Goal: Task Accomplishment & Management: Complete application form

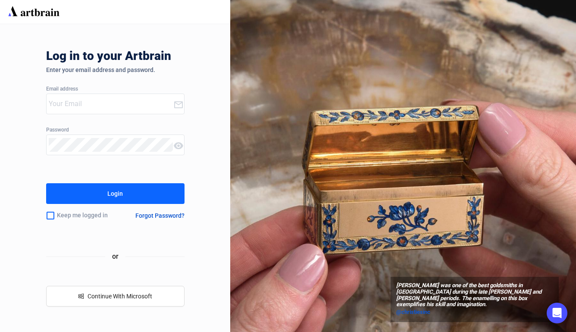
type input "[PERSON_NAME][EMAIL_ADDRESS][DOMAIN_NAME]"
click at [133, 196] on button "Login" at bounding box center [115, 193] width 138 height 21
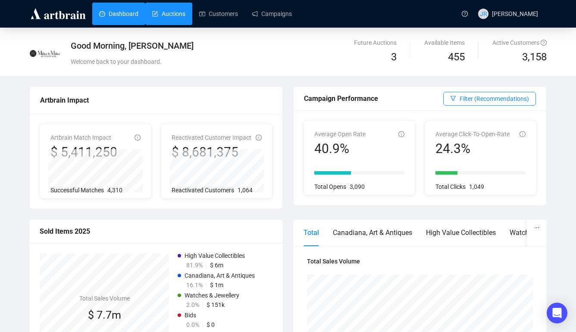
click at [180, 6] on link "Auctions" at bounding box center [168, 14] width 33 height 22
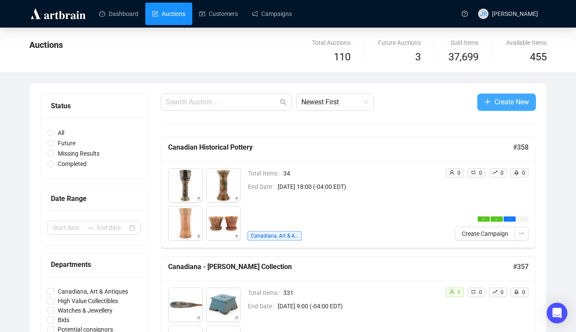
click at [486, 103] on icon "plus" at bounding box center [487, 101] width 7 height 7
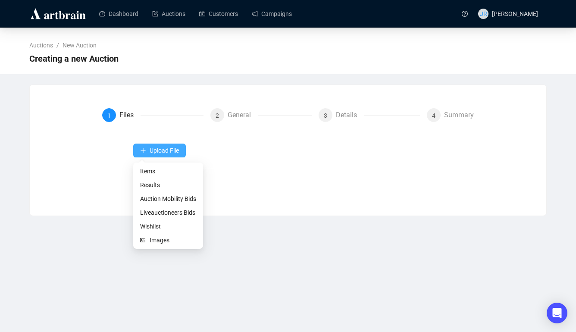
click at [146, 153] on button "Upload File" at bounding box center [159, 150] width 53 height 14
click at [149, 170] on span "Items" at bounding box center [168, 170] width 56 height 9
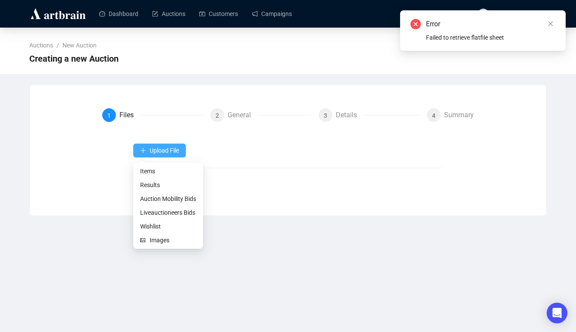
click at [163, 150] on span "Upload File" at bounding box center [163, 150] width 29 height 7
click at [147, 172] on span "Items" at bounding box center [168, 170] width 56 height 9
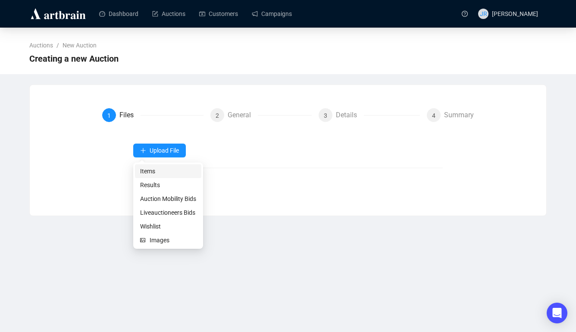
click at [143, 174] on span "Items" at bounding box center [168, 170] width 56 height 9
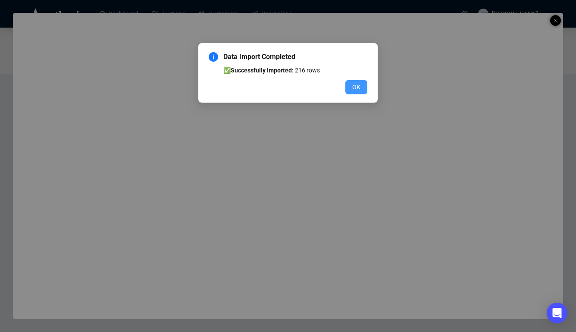
click at [354, 87] on span "OK" at bounding box center [356, 86] width 8 height 9
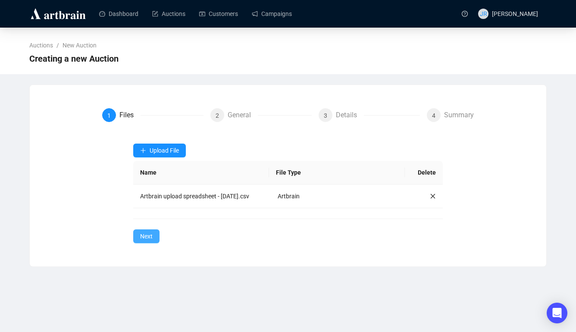
click at [145, 236] on span "Next" at bounding box center [146, 235] width 12 height 9
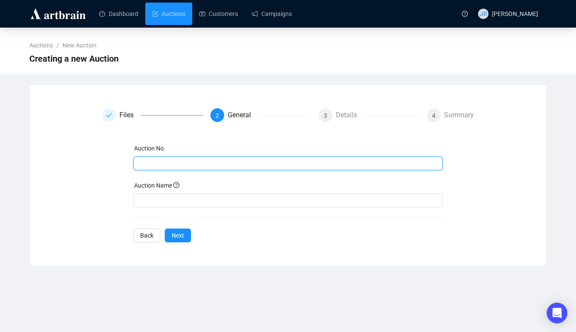
click at [199, 164] on input "text" at bounding box center [287, 163] width 298 height 9
type input "359"
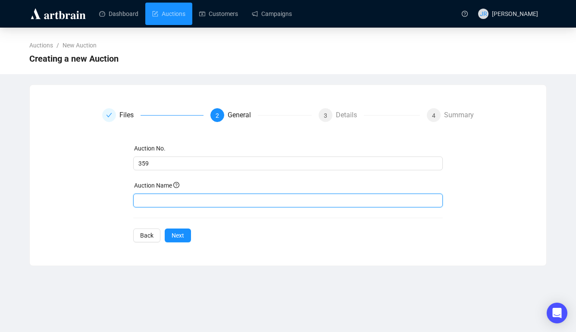
click at [187, 196] on input "text" at bounding box center [288, 200] width 310 height 14
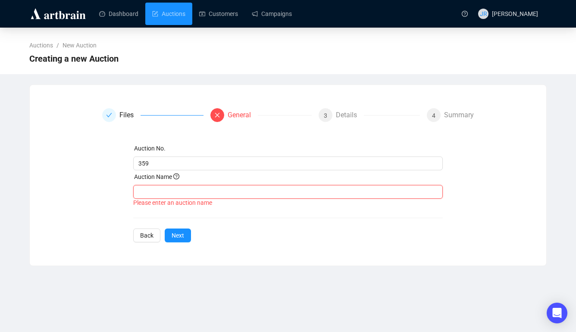
paste input "Historic, Collector & Sporting Firearms"
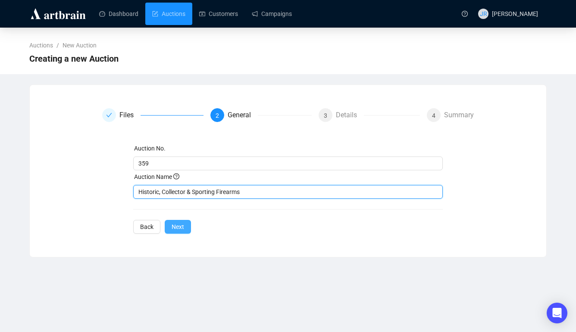
type input "Historic, Collector & Sporting Firearms"
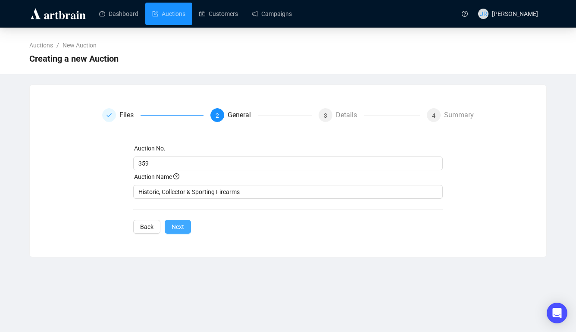
click at [174, 230] on span "Next" at bounding box center [177, 226] width 12 height 9
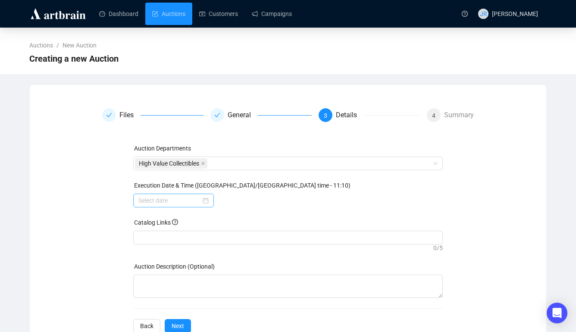
click at [202, 202] on div at bounding box center [173, 200] width 70 height 9
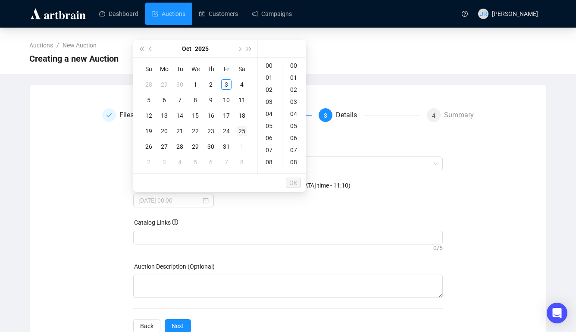
click at [240, 128] on div "25" at bounding box center [242, 131] width 10 height 10
click at [271, 164] on div "09" at bounding box center [269, 162] width 21 height 12
type input "[DATE] 09:00"
click at [293, 183] on span "OK" at bounding box center [293, 182] width 8 height 16
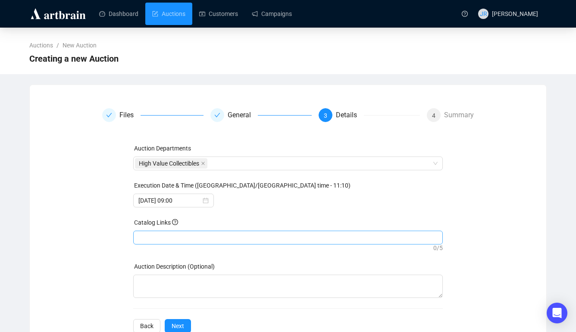
click at [166, 240] on div at bounding box center [288, 237] width 306 height 12
paste input "[URL][DOMAIN_NAME][PERSON_NAME]"
type input "[URL][DOMAIN_NAME][PERSON_NAME]"
click at [251, 256] on div "Auction Departments High Value Collectibles Execution Date & Time ([GEOGRAPHIC_…" at bounding box center [288, 237] width 310 height 189
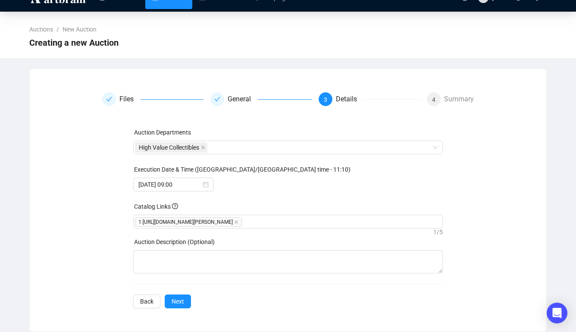
scroll to position [26, 0]
click at [178, 300] on span "Next" at bounding box center [177, 300] width 12 height 9
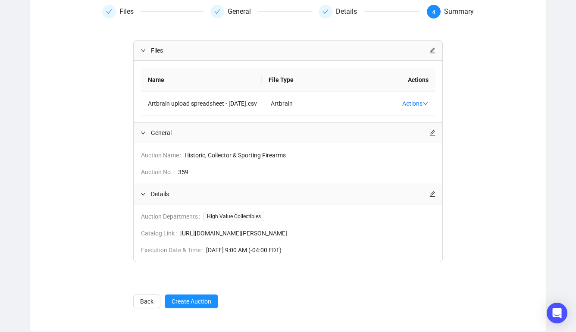
scroll to position [122, 0]
click at [183, 302] on span "Create Auction" at bounding box center [191, 300] width 40 height 9
